Goal: Task Accomplishment & Management: Manage account settings

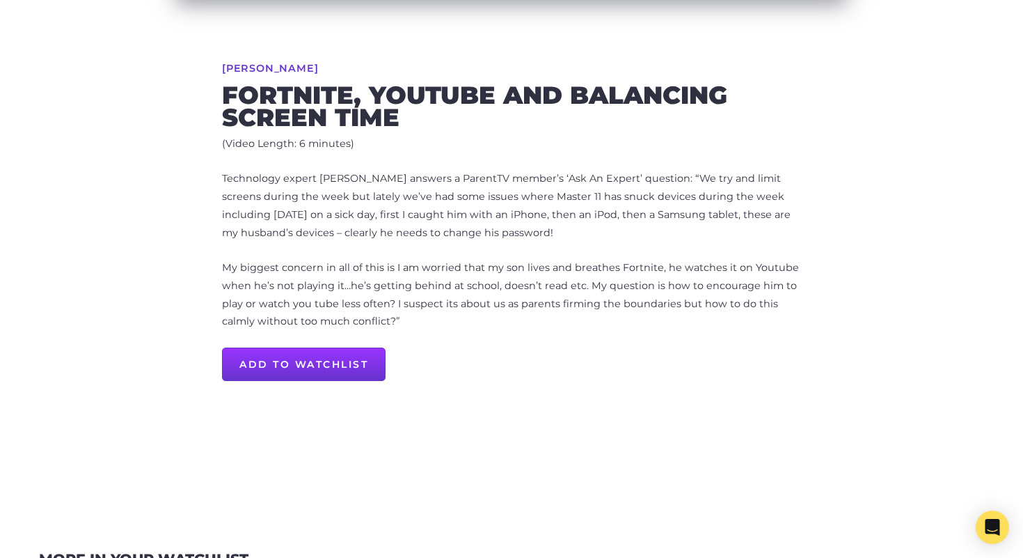
scroll to position [507, 0]
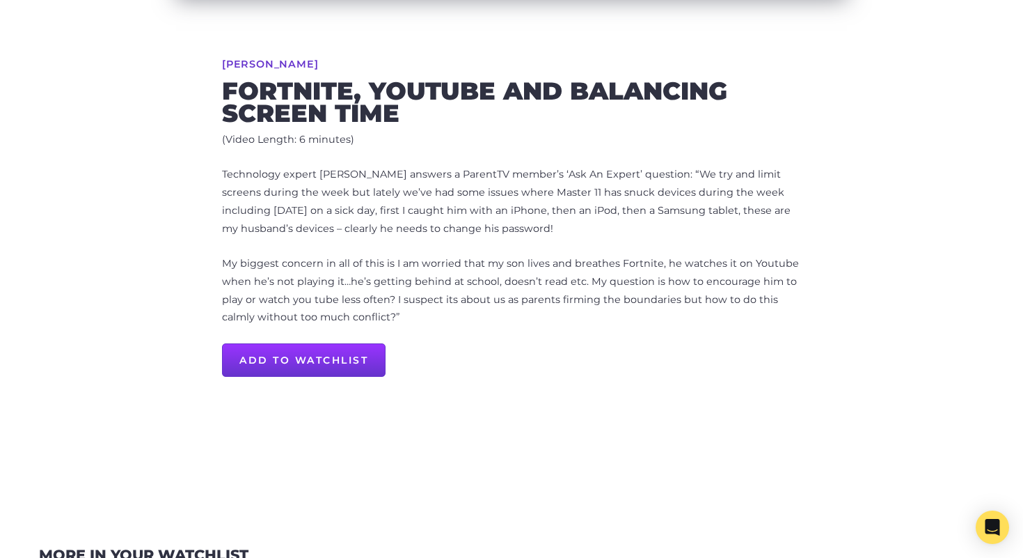
click at [718, 234] on p "Technology expert Dr Kristy Goodwin answers a ParentTV member’s ‘Ask An Expert’…" at bounding box center [511, 202] width 579 height 72
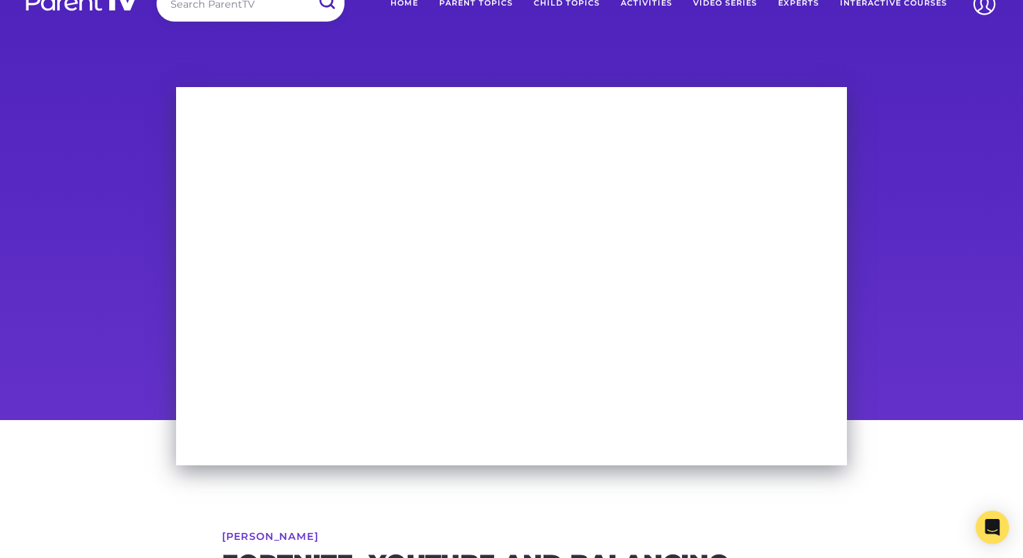
scroll to position [0, 0]
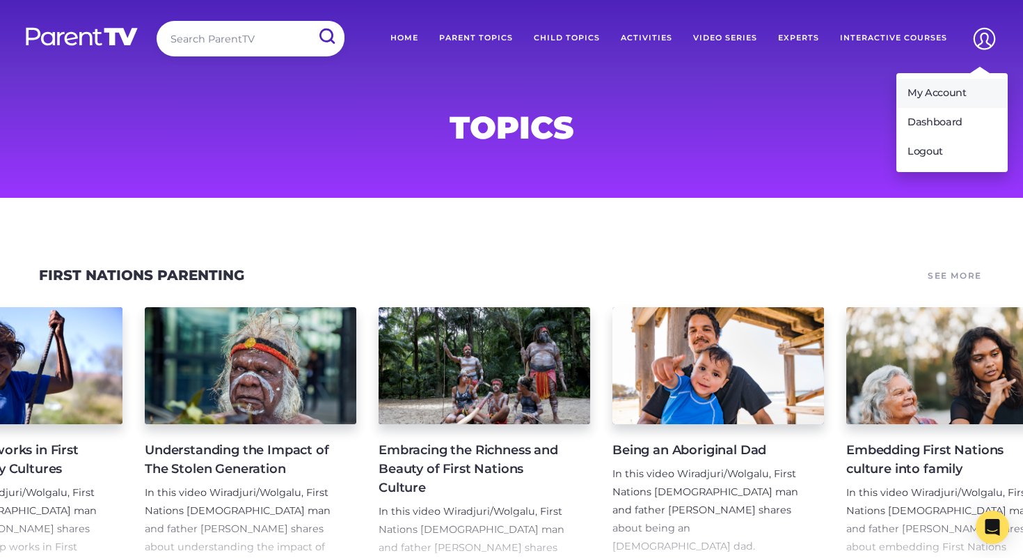
click at [959, 91] on link "My Account" at bounding box center [952, 93] width 111 height 29
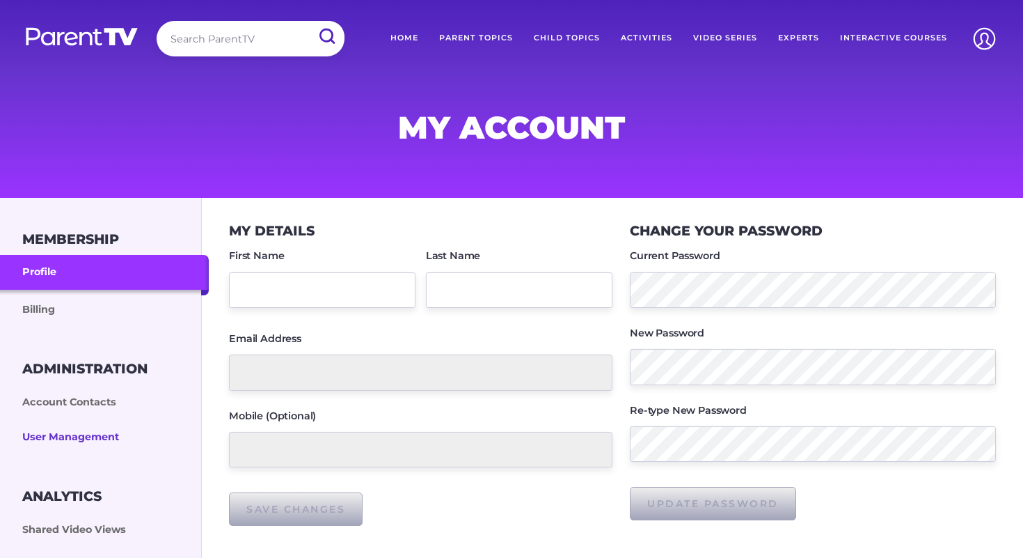
type input "Counsellor"
type input "[EMAIL_ADDRESS][PERSON_NAME][DOMAIN_NAME]"
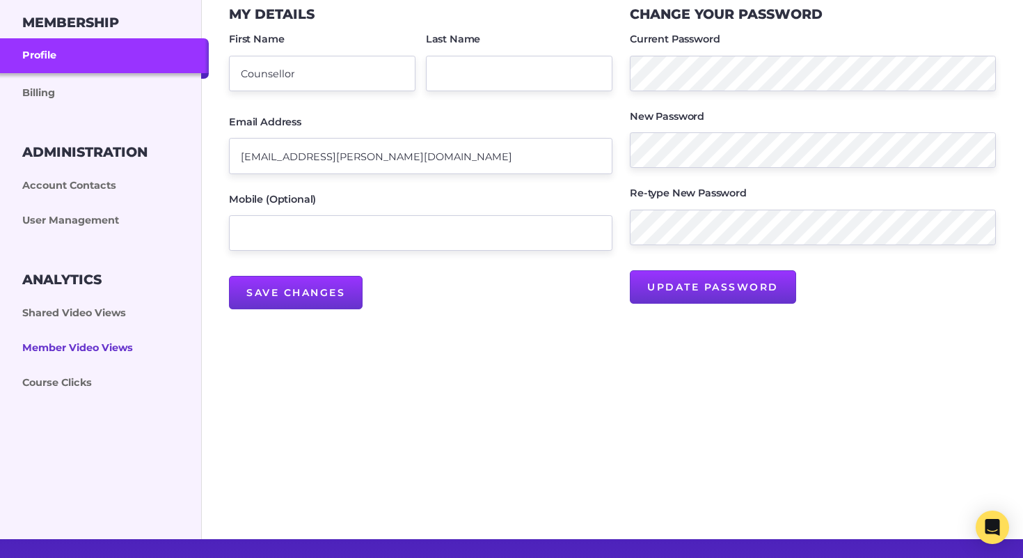
scroll to position [251, 0]
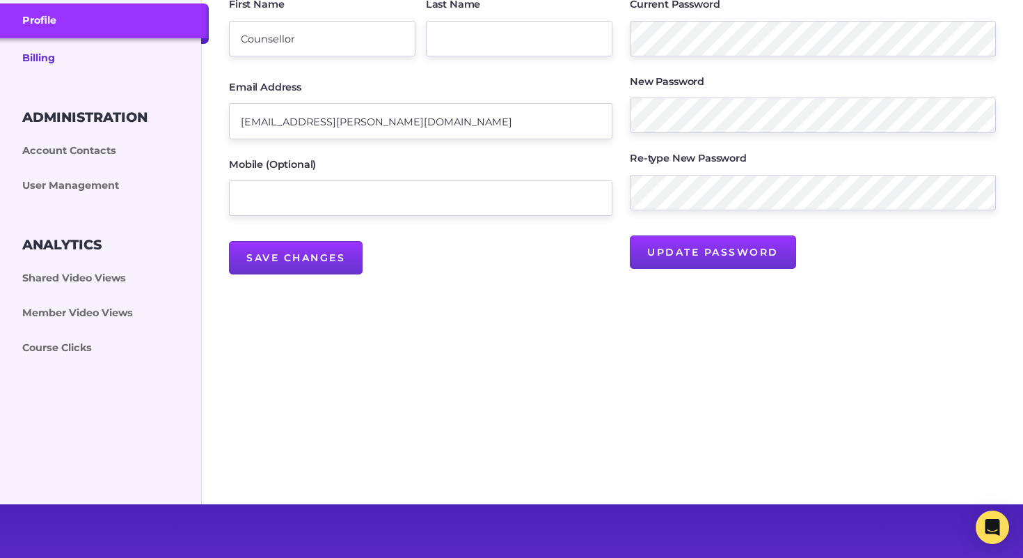
click at [47, 67] on link "Billing" at bounding box center [104, 57] width 209 height 38
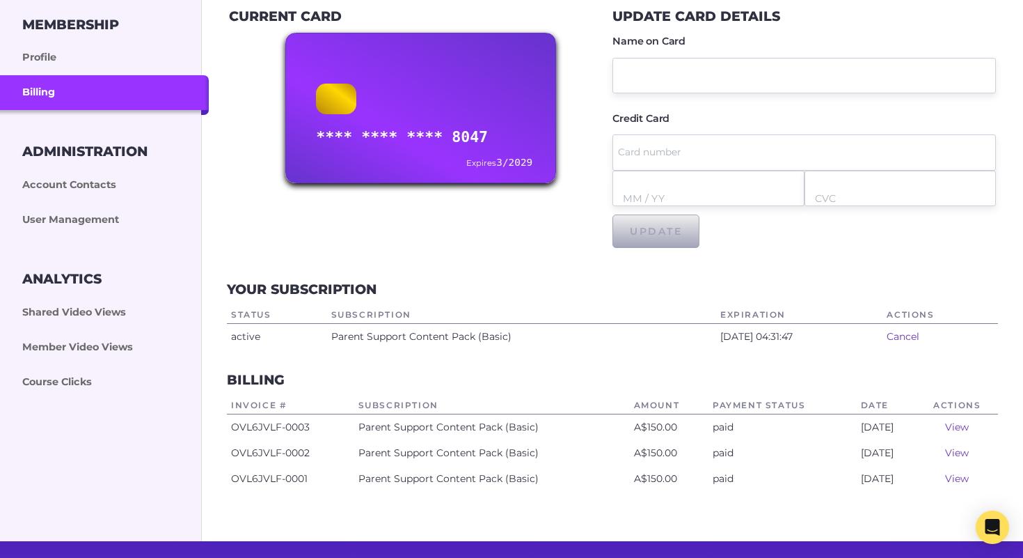
scroll to position [221, 0]
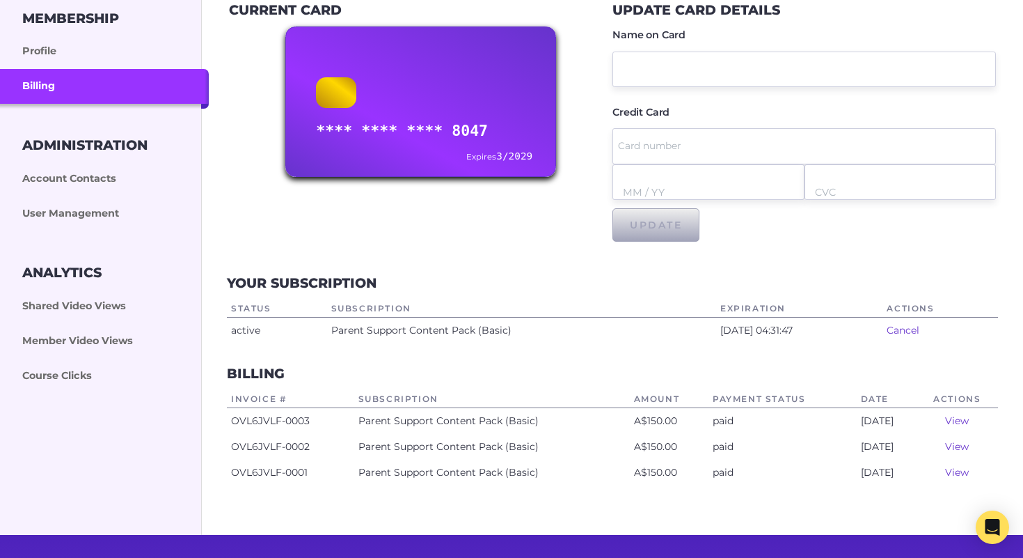
click at [957, 423] on link "View" at bounding box center [957, 420] width 24 height 13
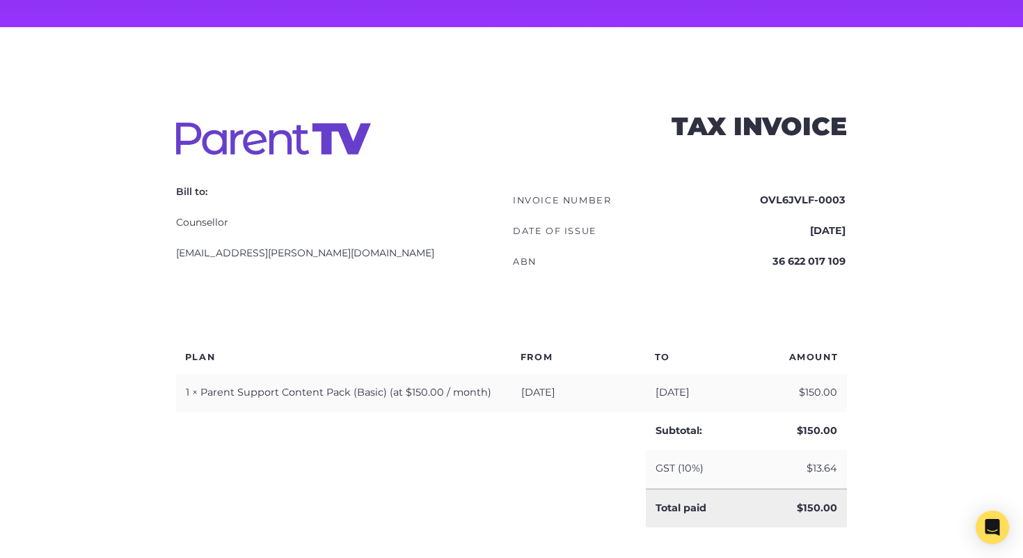
scroll to position [179, 0]
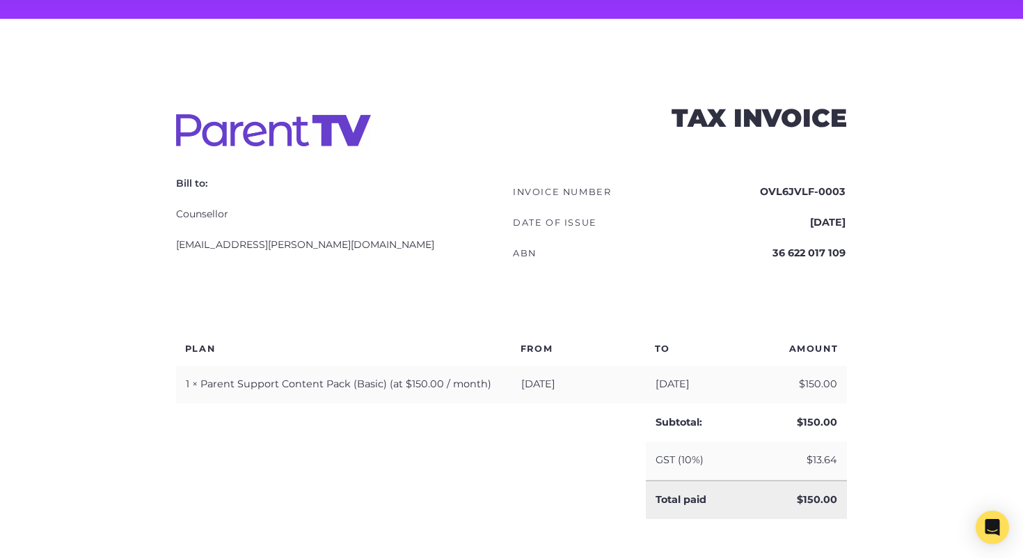
click at [913, 366] on html "Search ParentTV Home Parent Topics Child Topics Activities Video Series Experts…" at bounding box center [511, 446] width 1023 height 1250
click at [689, 229] on td "30 Sep 2025" at bounding box center [763, 222] width 166 height 29
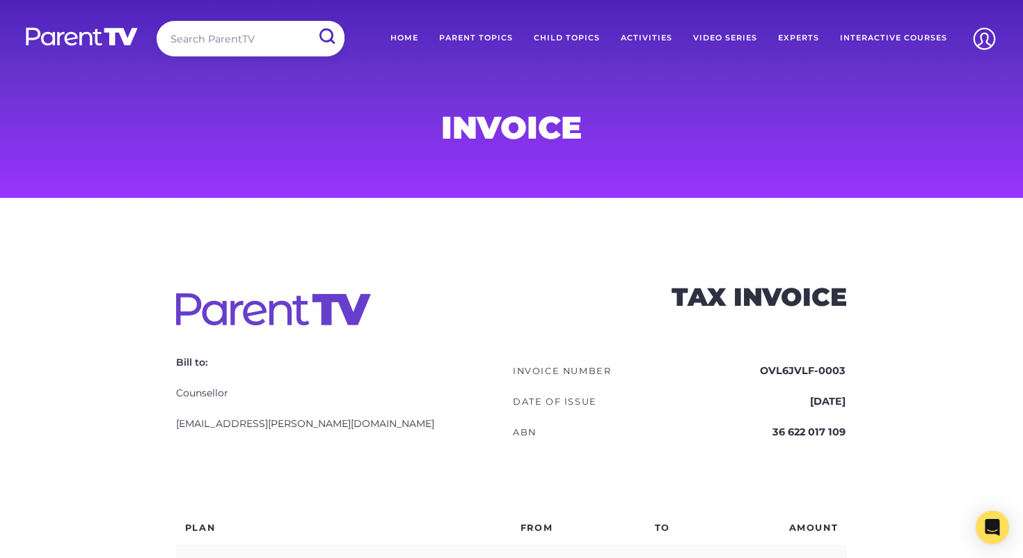
click at [97, 43] on img at bounding box center [81, 36] width 115 height 20
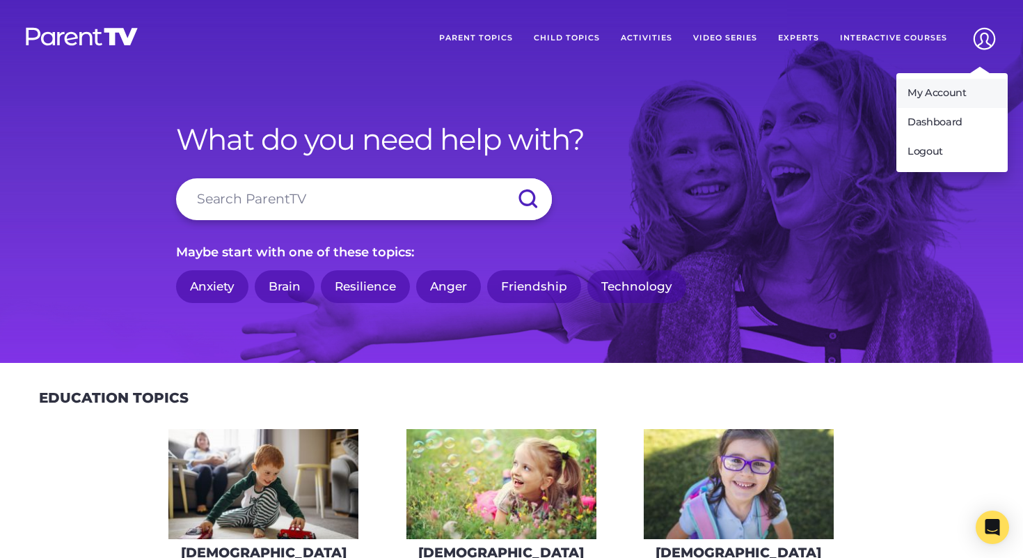
click at [945, 97] on link "My Account" at bounding box center [952, 93] width 111 height 29
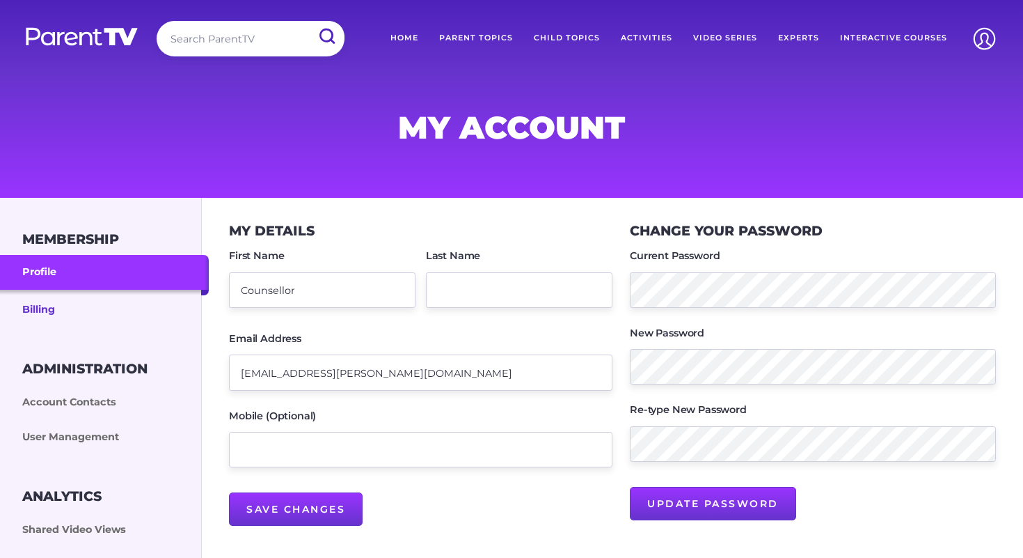
drag, startPoint x: 0, startPoint y: 0, endPoint x: 73, endPoint y: 298, distance: 306.8
click at [73, 298] on link "Billing" at bounding box center [104, 309] width 209 height 38
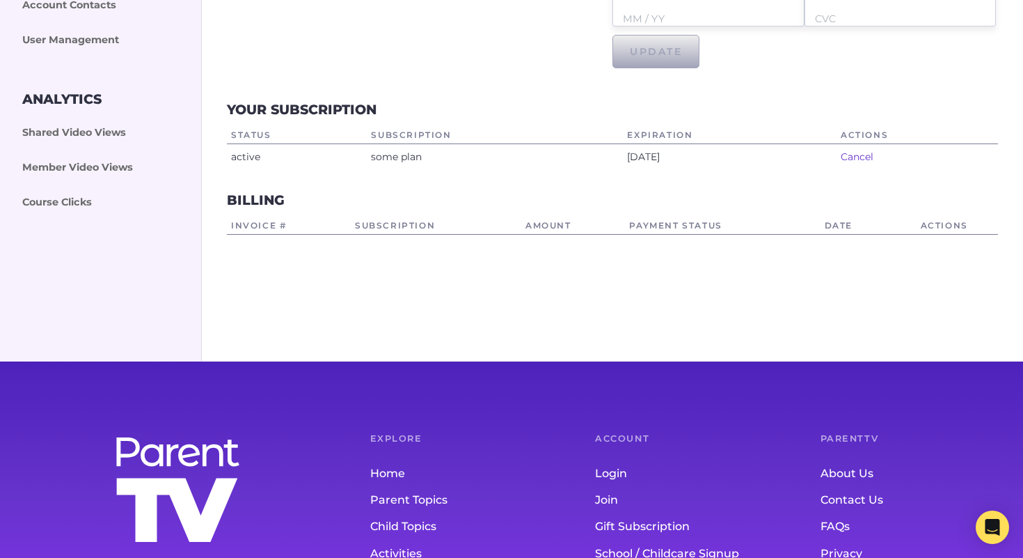
scroll to position [444, 0]
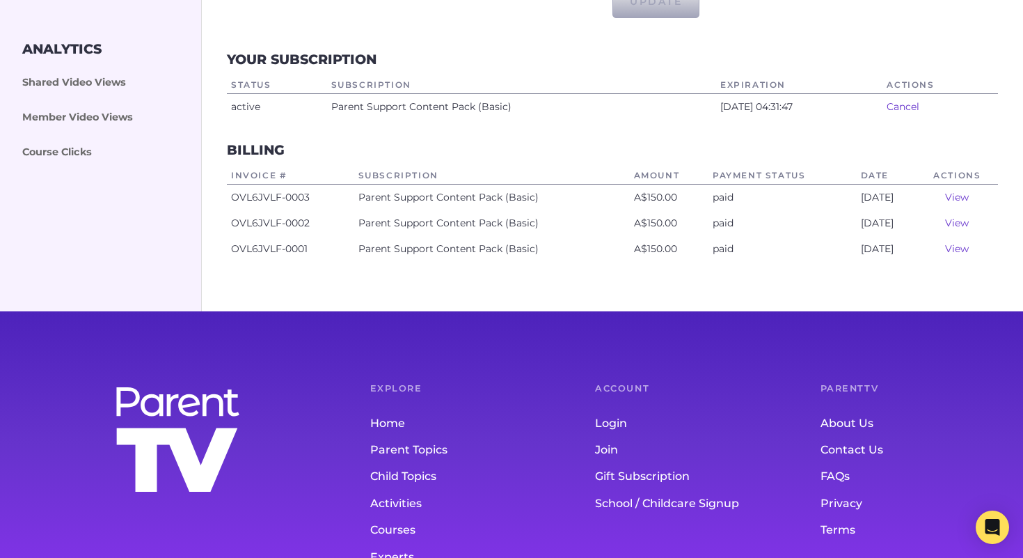
click at [964, 196] on link "View" at bounding box center [957, 197] width 24 height 13
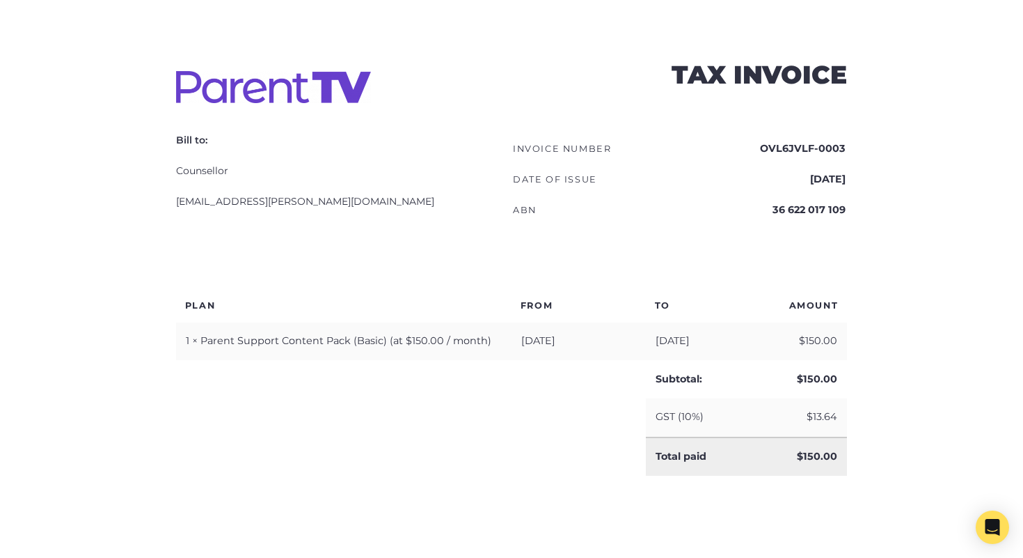
scroll to position [220, 0]
